Goal: Task Accomplishment & Management: Manage account settings

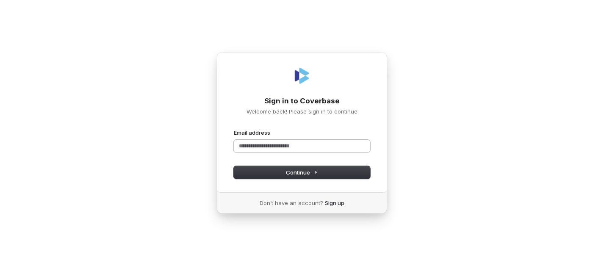
click at [269, 147] on input "Email address" at bounding box center [302, 146] width 136 height 13
click at [234, 129] on button "submit" at bounding box center [234, 129] width 0 height 0
type input "**********"
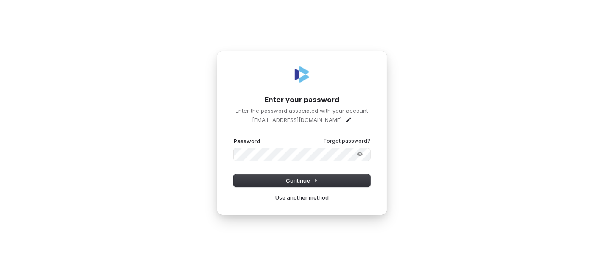
click at [234, 137] on button "submit" at bounding box center [234, 137] width 0 height 0
